Goal: Transaction & Acquisition: Purchase product/service

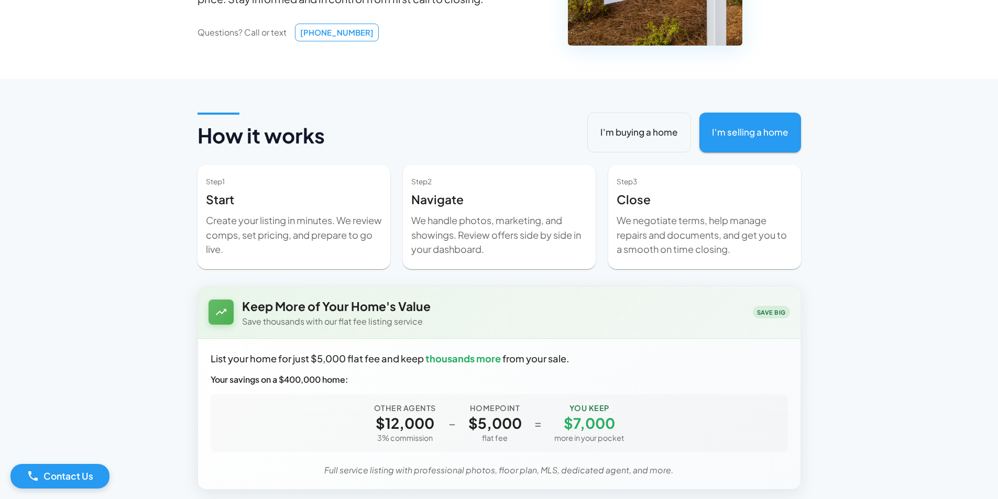
scroll to position [209, 0]
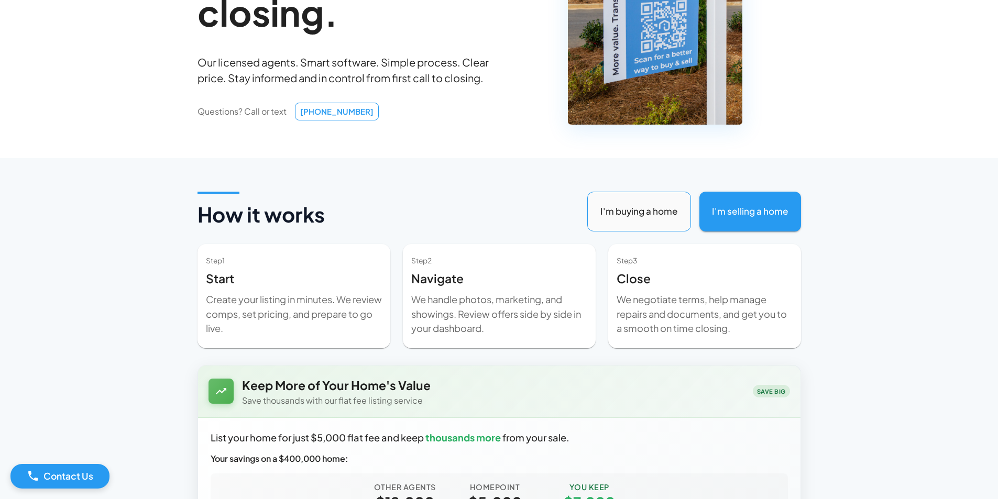
click at [619, 207] on button "I'm buying a home" at bounding box center [639, 212] width 104 height 40
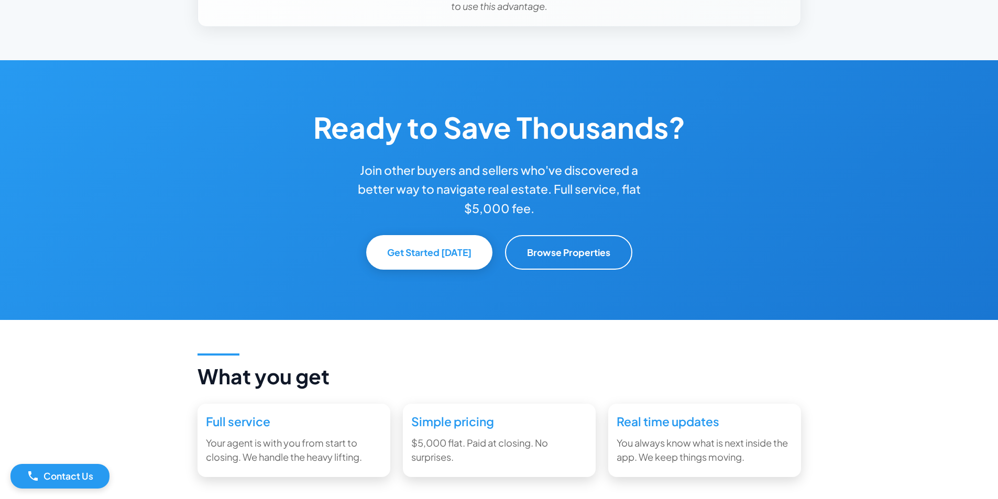
scroll to position [785, 0]
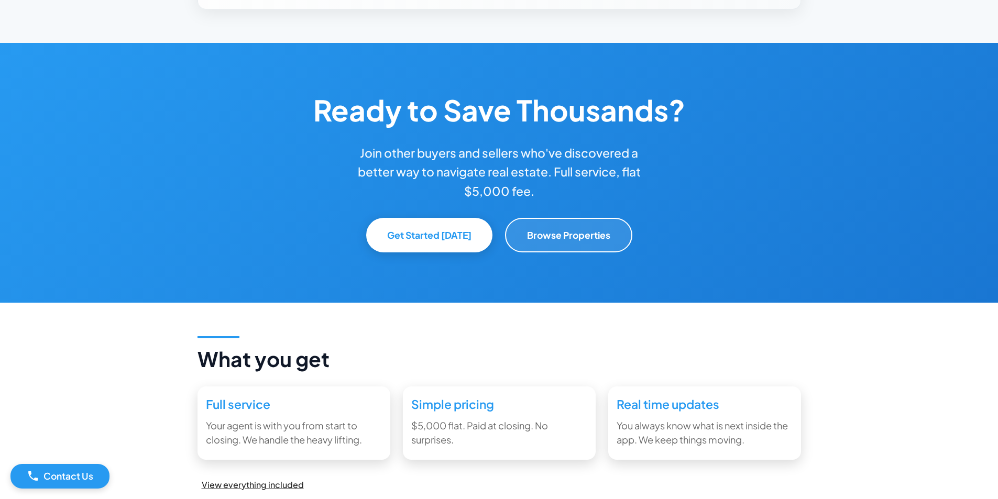
click at [601, 243] on button "Browse Properties" at bounding box center [568, 235] width 127 height 35
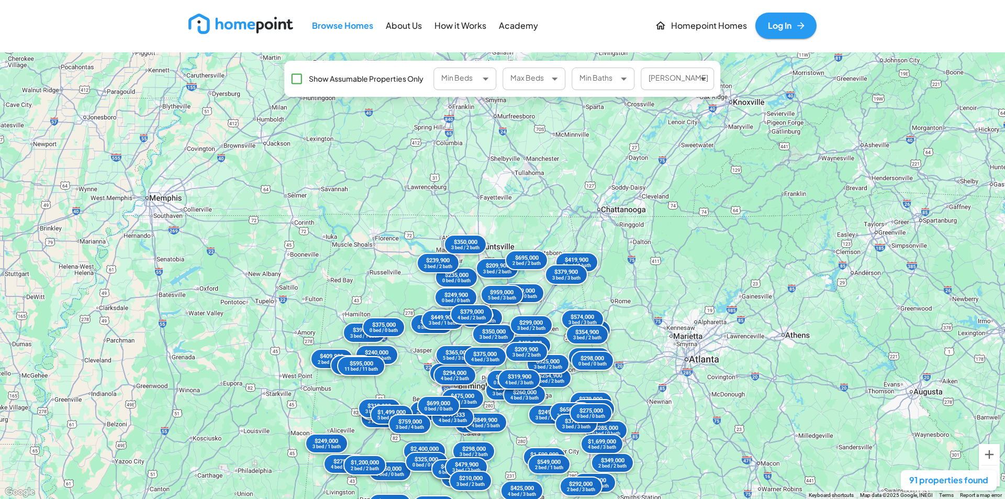
drag, startPoint x: 468, startPoint y: 148, endPoint x: 423, endPoint y: 339, distance: 196.4
click at [423, 339] on div "$979,000 5 bed / 4 bath $249,000 3 bed / 1 bath $240,000 3 bed / 2 bath $299,90…" at bounding box center [502, 275] width 1005 height 447
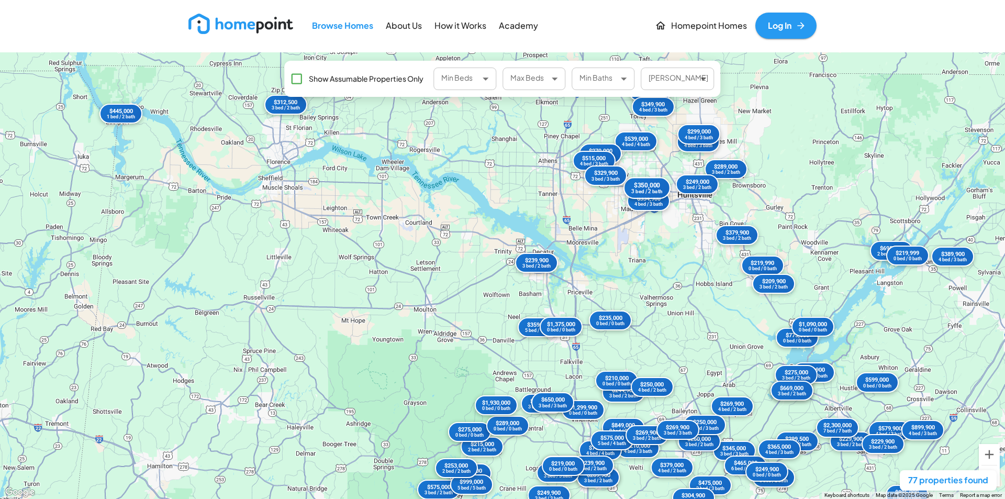
click at [648, 193] on div "3 bed / 2 bath" at bounding box center [646, 191] width 31 height 5
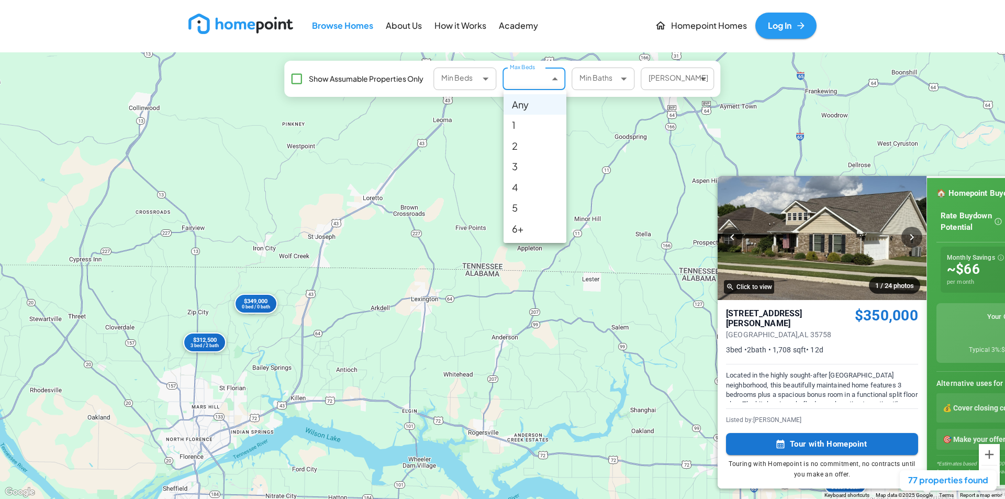
click at [548, 80] on body "Browse Homes About Us How it Works Academy Homepoint Homes Log In ← Move left →…" at bounding box center [502, 249] width 1005 height 499
click at [548, 80] on div at bounding box center [502, 249] width 1005 height 499
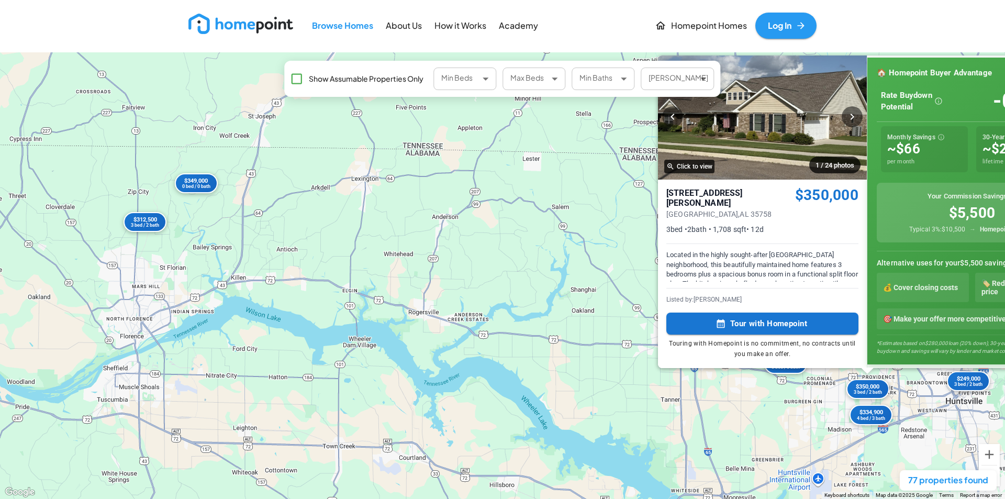
drag, startPoint x: 489, startPoint y: 351, endPoint x: 428, endPoint y: 248, distance: 120.4
click at [428, 248] on div "$269,900 4 bed / 2 bath $539,000 4 bed / 4 bath $895,000 0 bed / 0 bath $259,90…" at bounding box center [502, 275] width 1005 height 447
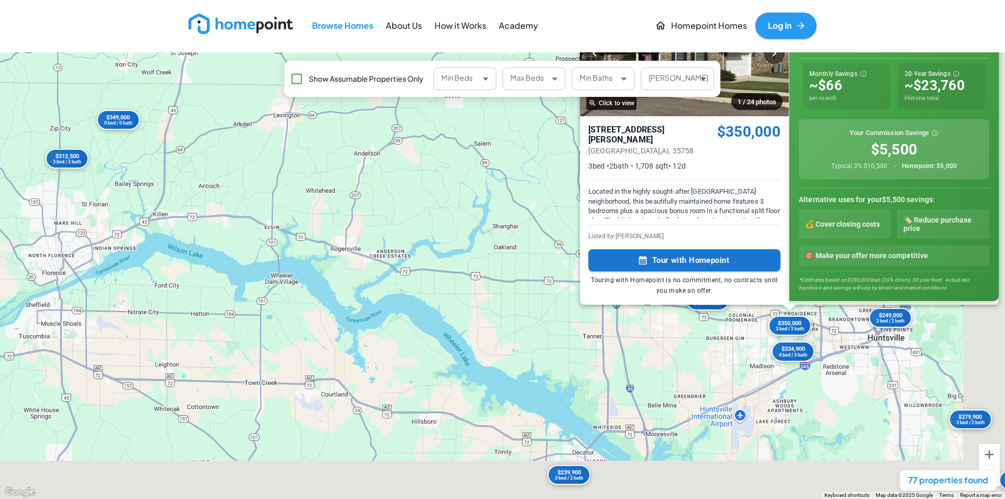
drag, startPoint x: 598, startPoint y: 313, endPoint x: 463, endPoint y: 236, distance: 155.5
click at [463, 236] on div "$269,900 4 bed / 2 bath $539,000 4 bed / 4 bath $895,000 0 bed / 0 bath $259,90…" at bounding box center [502, 275] width 1005 height 447
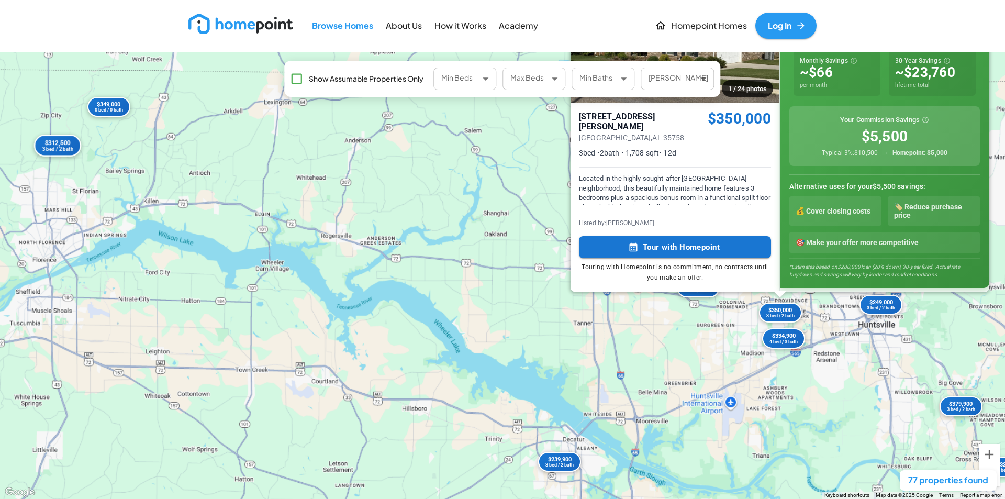
click at [60, 149] on div "3 bed / 2 bath" at bounding box center [57, 149] width 31 height 5
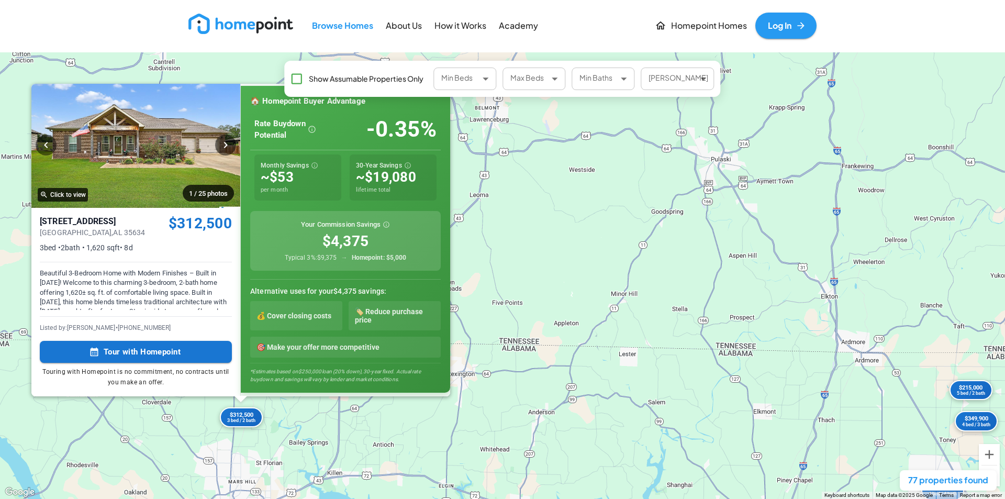
click at [686, 309] on div "$269,900 4 bed / 2 bath $539,000 4 bed / 4 bath $895,000 0 bed / 0 bath $259,90…" at bounding box center [502, 275] width 1005 height 447
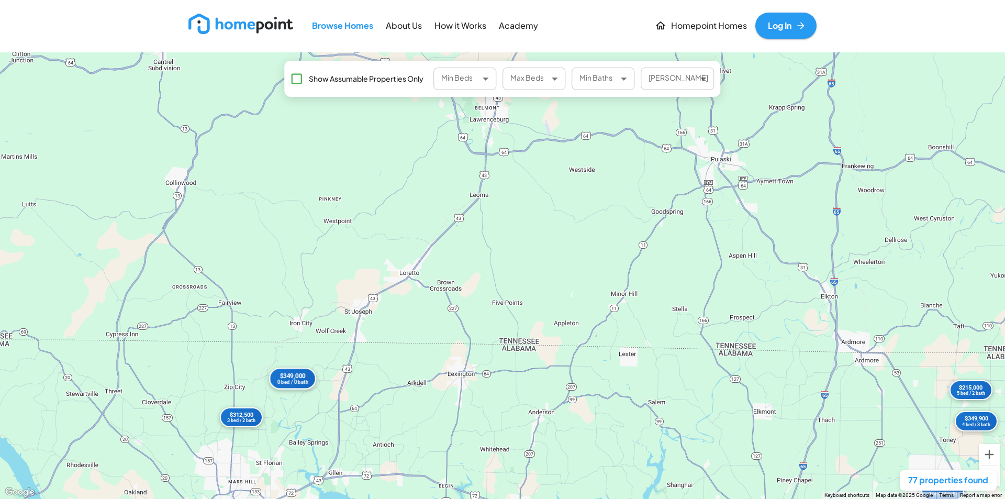
click at [293, 375] on div "$349,000" at bounding box center [292, 376] width 31 height 8
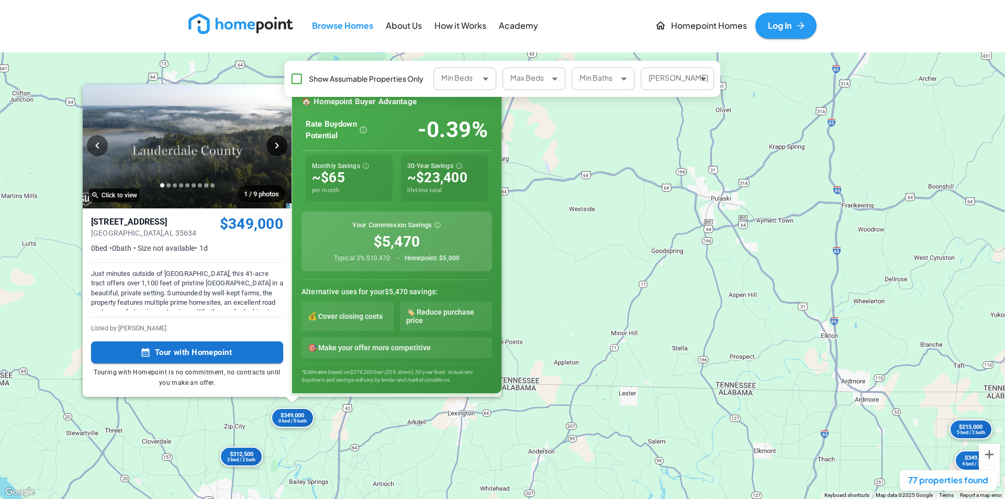
click at [281, 151] on icon "button" at bounding box center [277, 145] width 13 height 13
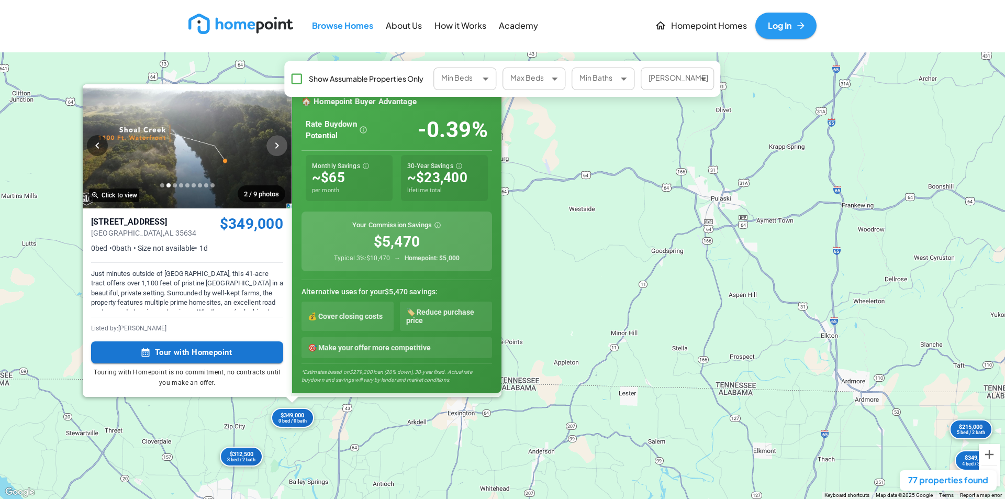
click at [281, 151] on icon "button" at bounding box center [277, 145] width 13 height 13
